Goal: Information Seeking & Learning: Learn about a topic

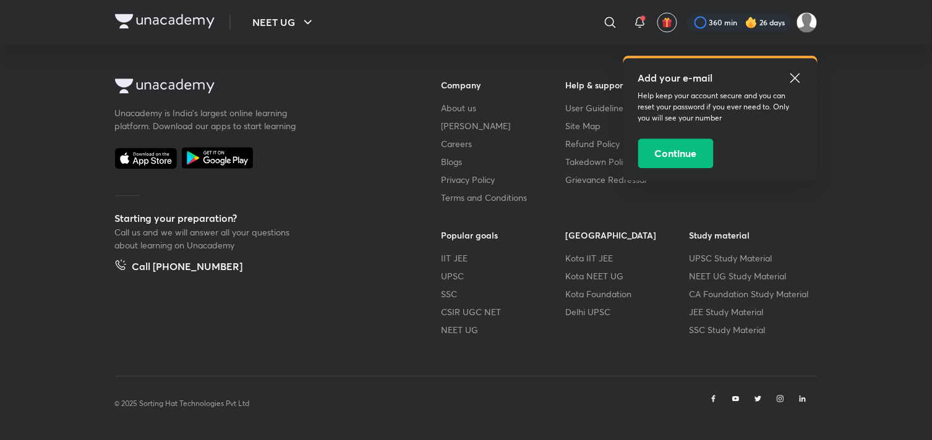
click at [800, 77] on icon at bounding box center [795, 78] width 15 height 15
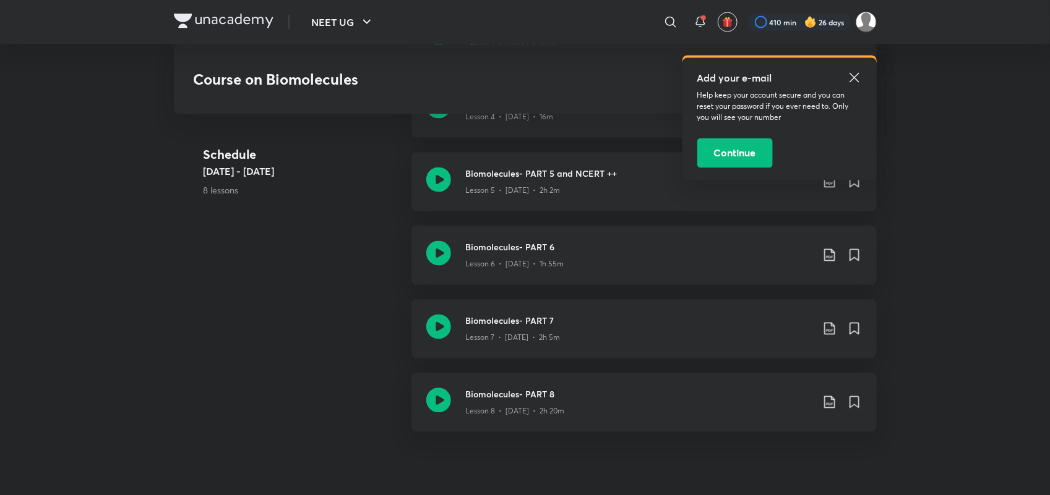
scroll to position [953, 0]
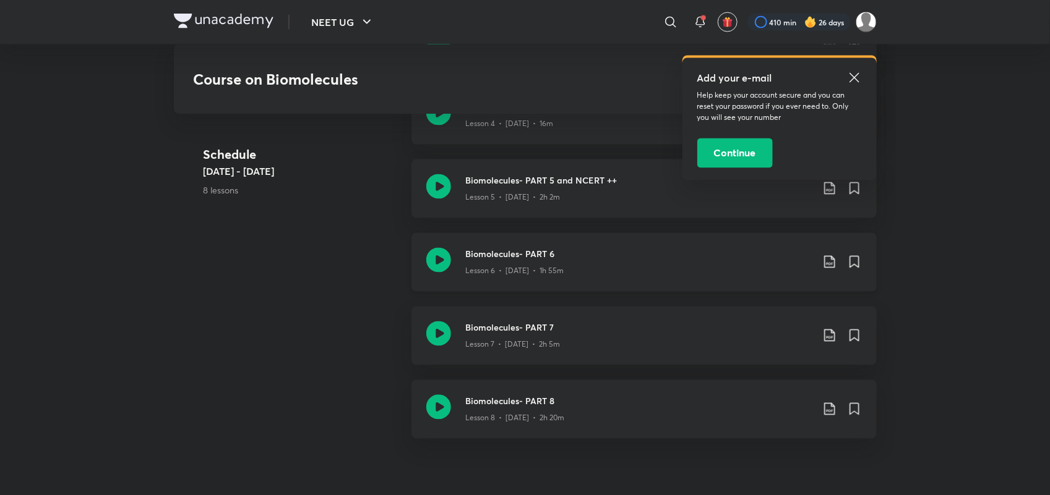
click at [564, 261] on div "Lesson 6 • [DATE] • 1h 55m" at bounding box center [639, 269] width 346 height 16
